Goal: Information Seeking & Learning: Learn about a topic

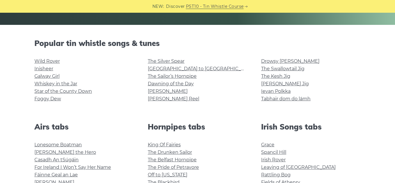
scroll to position [127, 0]
click at [67, 85] on link "Whiskey in the Jar" at bounding box center [55, 83] width 43 height 5
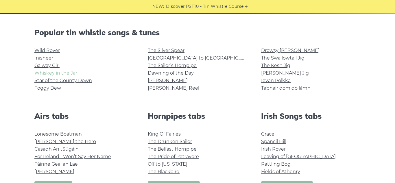
scroll to position [139, 0]
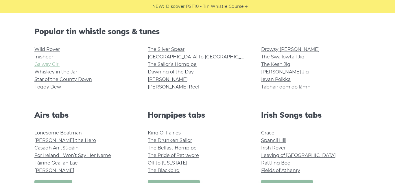
click at [52, 64] on link "Galway Girl" at bounding box center [46, 64] width 25 height 5
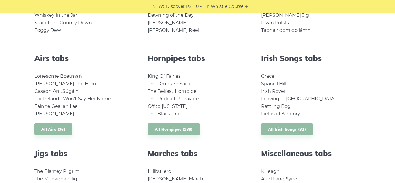
scroll to position [196, 0]
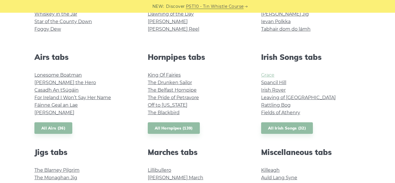
click at [269, 74] on link "Grace" at bounding box center [267, 74] width 13 height 5
click at [279, 90] on link "Irish Rover" at bounding box center [273, 89] width 25 height 5
click at [276, 90] on link "Irish Rover" at bounding box center [273, 89] width 25 height 5
click at [298, 112] on link "Fields of Athenry" at bounding box center [280, 112] width 39 height 5
click at [274, 125] on link "All Irish Songs (32)" at bounding box center [287, 128] width 52 height 12
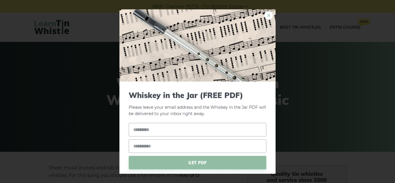
click at [268, 15] on link "×" at bounding box center [268, 15] width 9 height 9
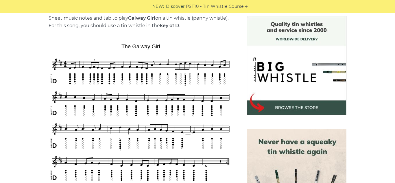
scroll to position [150, 0]
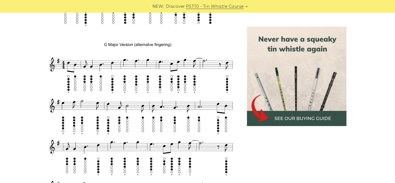
scroll to position [531, 0]
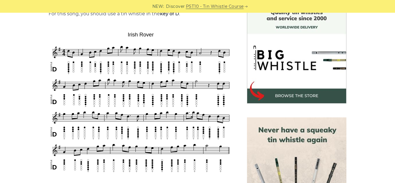
scroll to position [150, 0]
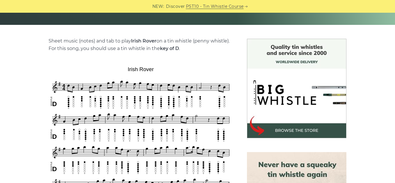
scroll to position [127, 0]
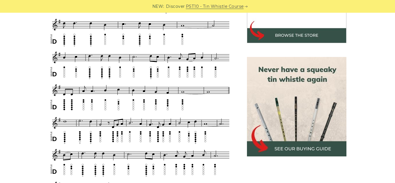
scroll to position [231, 0]
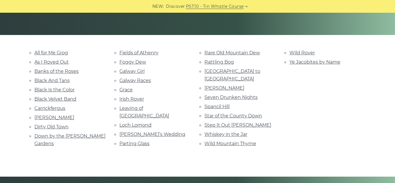
scroll to position [116, 0]
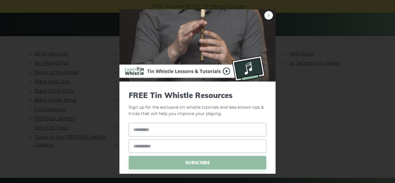
click at [269, 15] on link "×" at bounding box center [268, 15] width 9 height 9
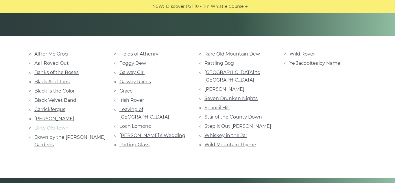
click at [57, 126] on link "Dirty Old Town" at bounding box center [51, 127] width 34 height 5
click at [144, 141] on li "Parting Glass" at bounding box center [154, 145] width 71 height 8
click at [223, 123] on link "Step It Out [PERSON_NAME]" at bounding box center [237, 125] width 67 height 5
click at [130, 142] on link "Parting Glass" at bounding box center [134, 144] width 30 height 5
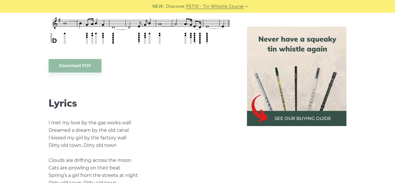
scroll to position [277, 0]
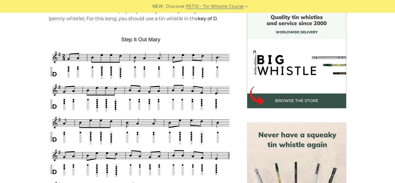
scroll to position [162, 0]
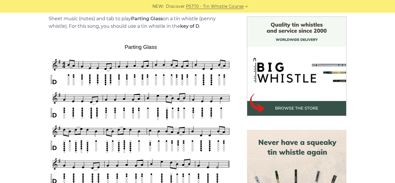
scroll to position [150, 0]
